Goal: Check status: Check status

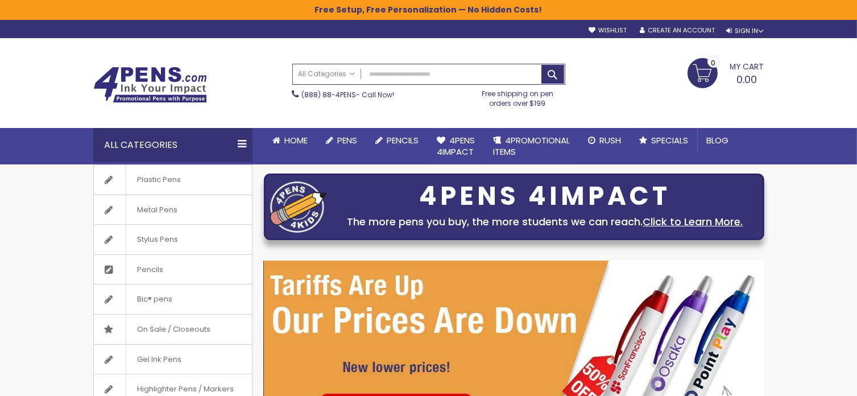
click at [255, 137] on div "All Categories Plastic Pens Metal Pens Stylus Pens Pencils Bic® pens On Sale / …" at bounding box center [173, 145] width 171 height 34
click at [238, 141] on div "All Categories" at bounding box center [172, 145] width 159 height 34
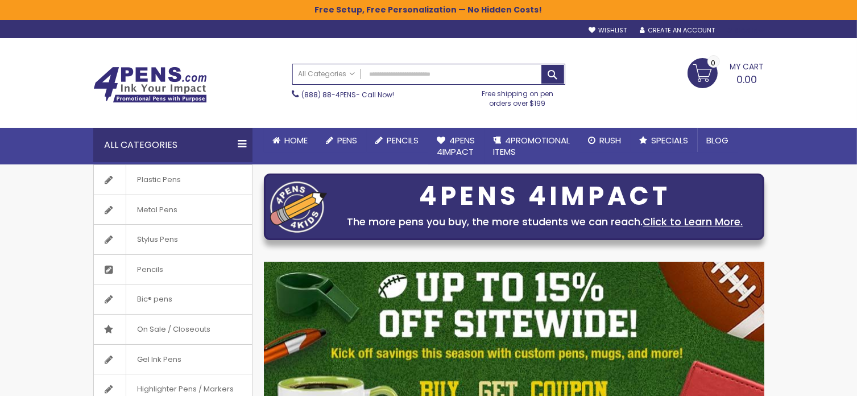
click at [734, 27] on div "Sign In" at bounding box center [745, 31] width 38 height 9
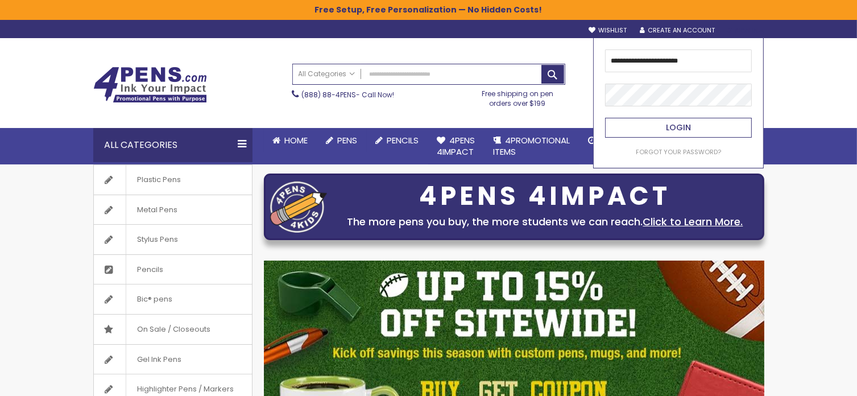
click at [640, 122] on button "Login" at bounding box center [678, 128] width 147 height 20
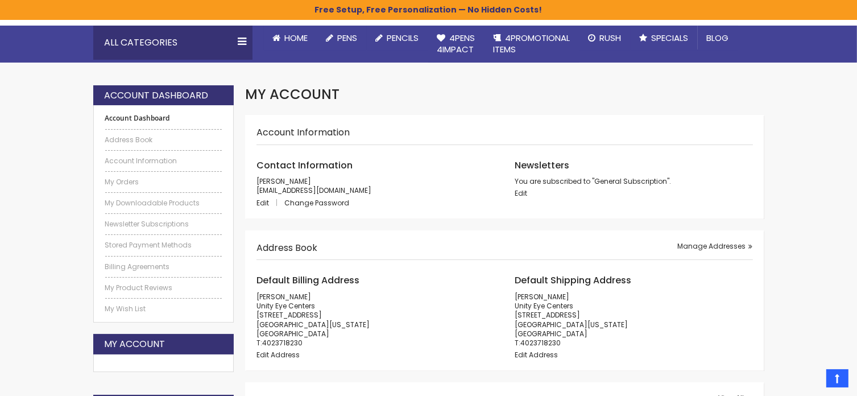
scroll to position [101, 0]
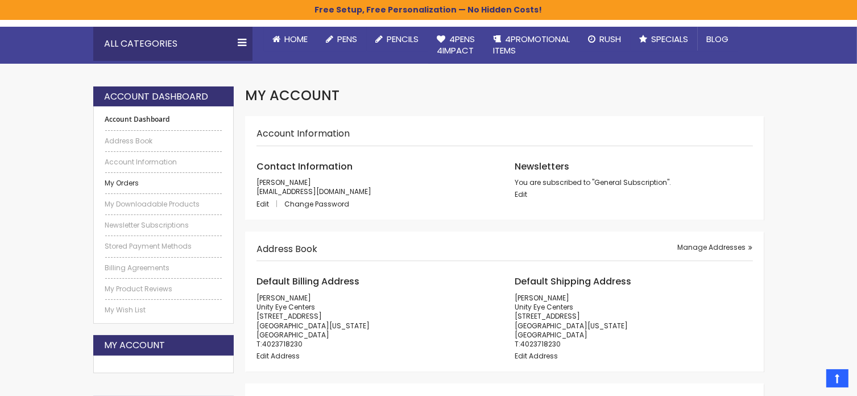
click at [111, 183] on link "My Orders" at bounding box center [163, 182] width 117 height 9
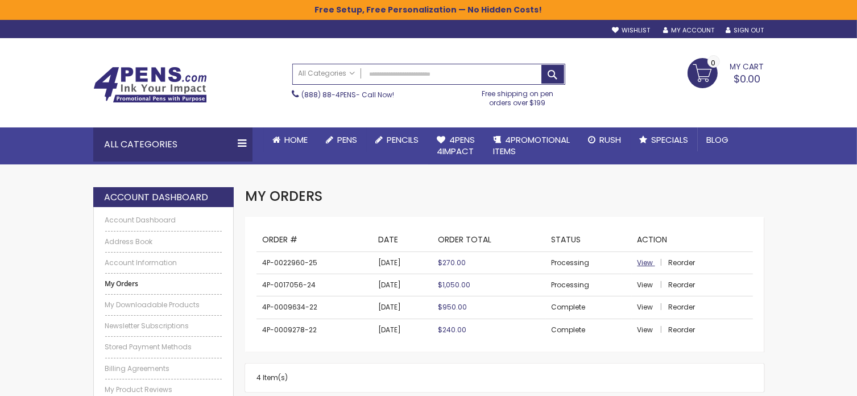
click at [647, 260] on span "View" at bounding box center [645, 262] width 16 height 10
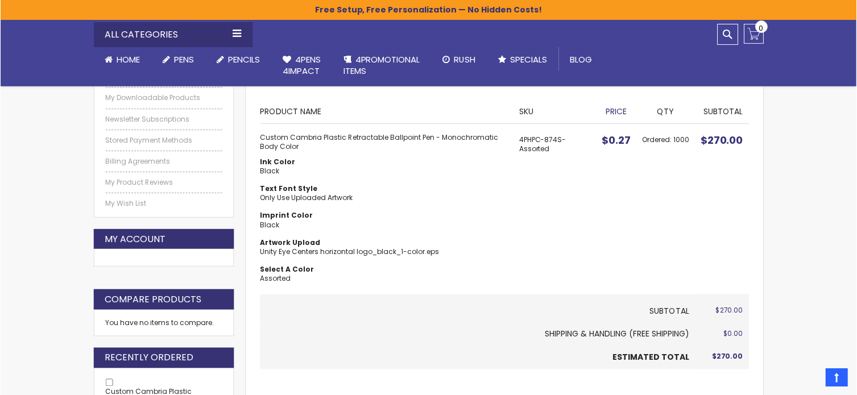
scroll to position [210, 0]
